Goal: Task Accomplishment & Management: Use online tool/utility

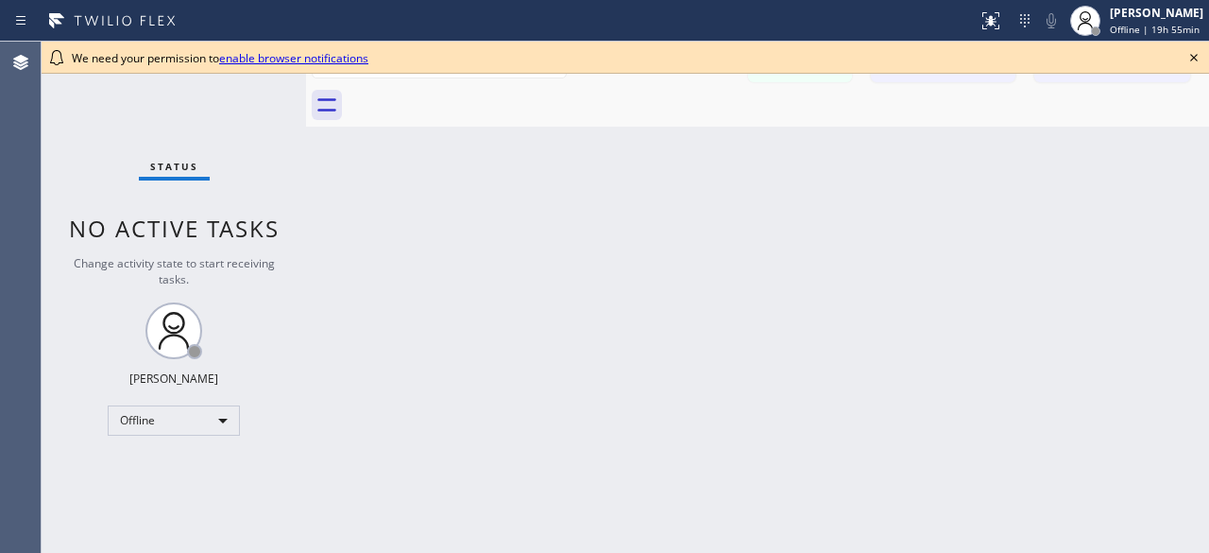
click at [1188, 60] on icon at bounding box center [1194, 57] width 23 height 23
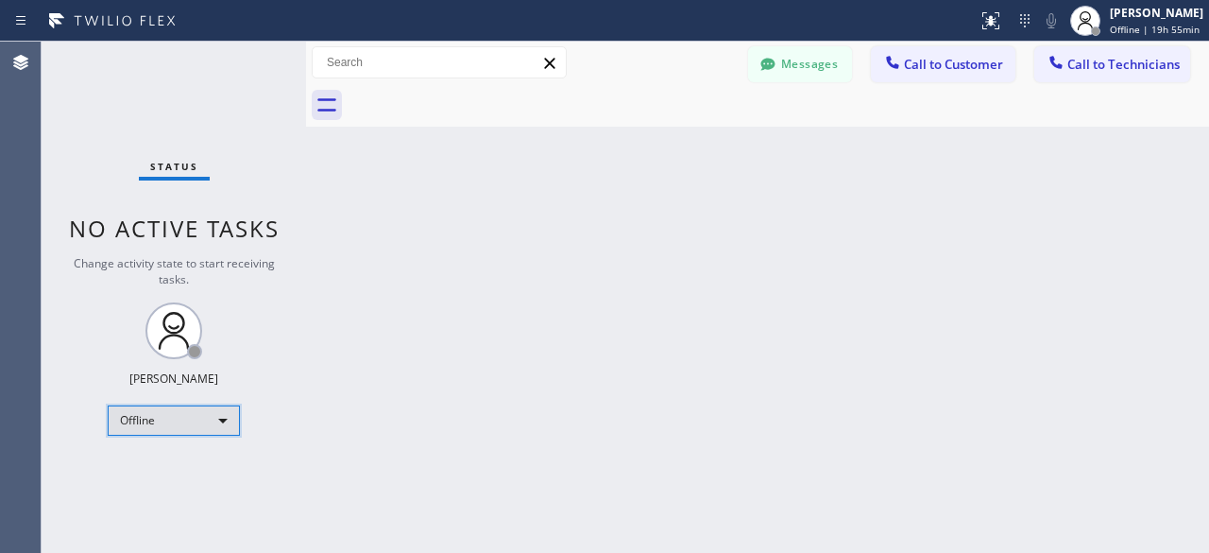
click at [234, 423] on div "Offline" at bounding box center [174, 420] width 132 height 30
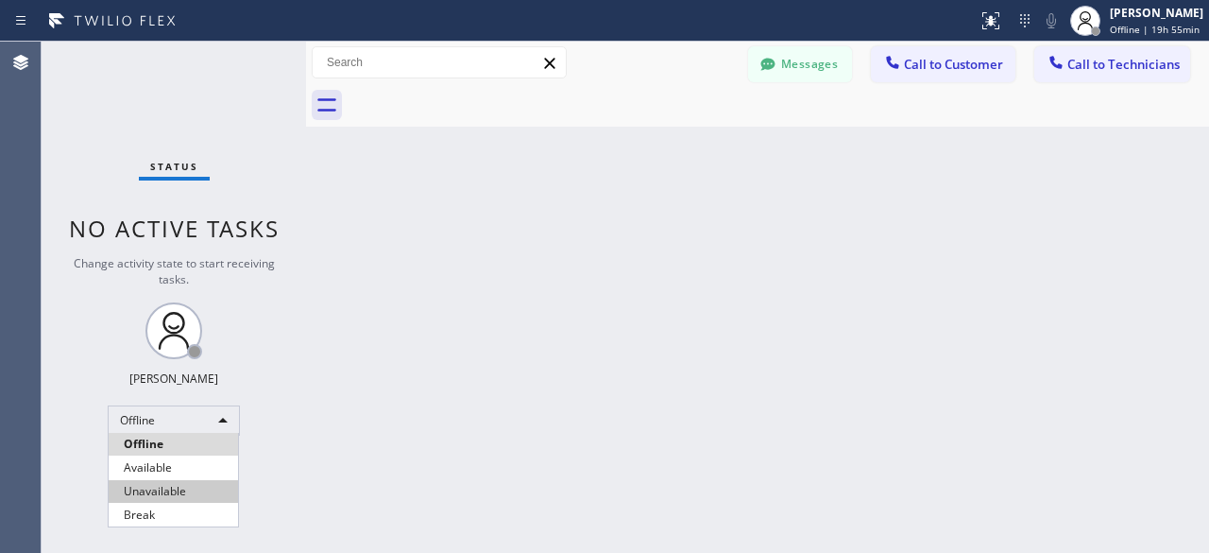
click at [156, 486] on li "Unavailable" at bounding box center [173, 491] width 129 height 23
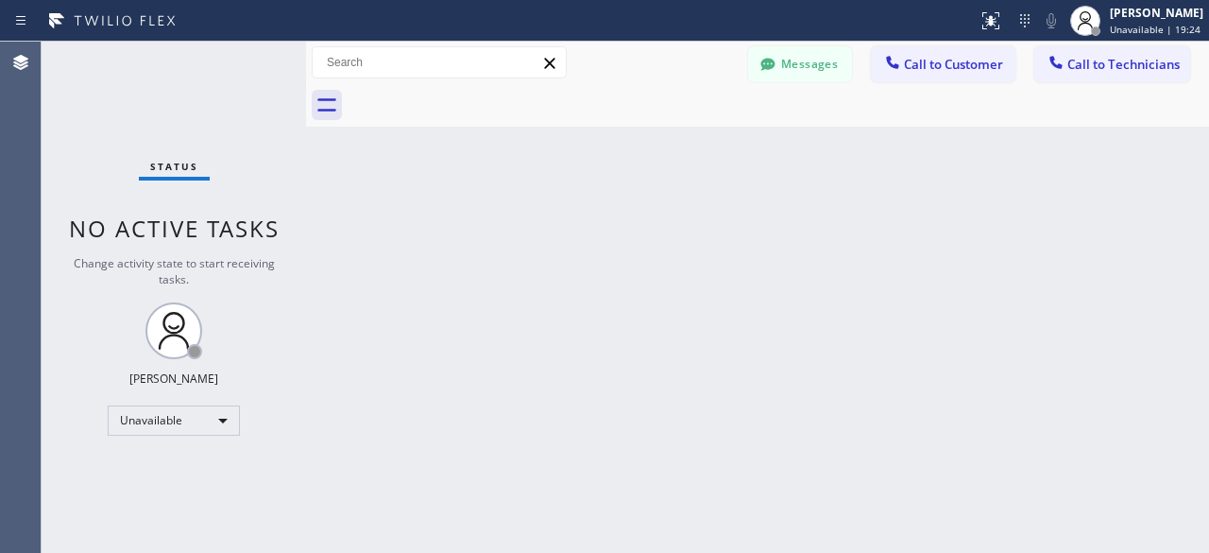
click at [58, 85] on div "Status No active tasks Change activity state to start receiving tasks. Kevin No…" at bounding box center [174, 297] width 264 height 511
